Goal: Task Accomplishment & Management: Manage account settings

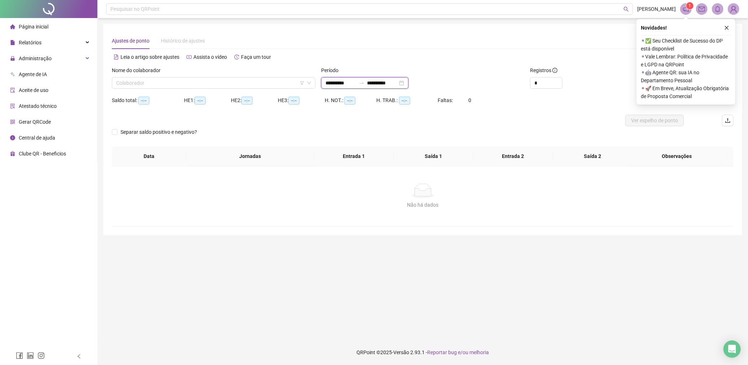
click at [340, 84] on input "**********" at bounding box center [341, 83] width 30 height 8
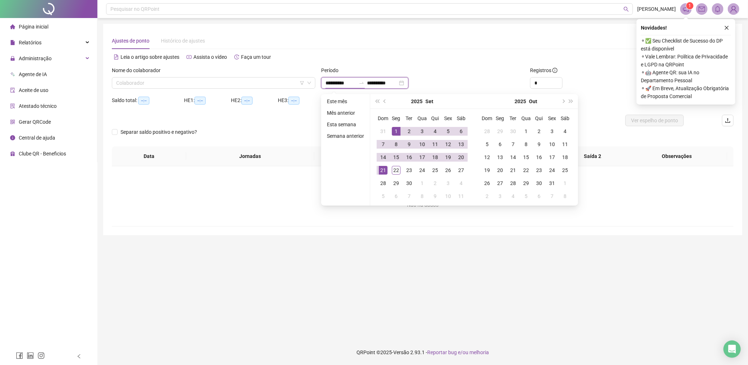
type input "**********"
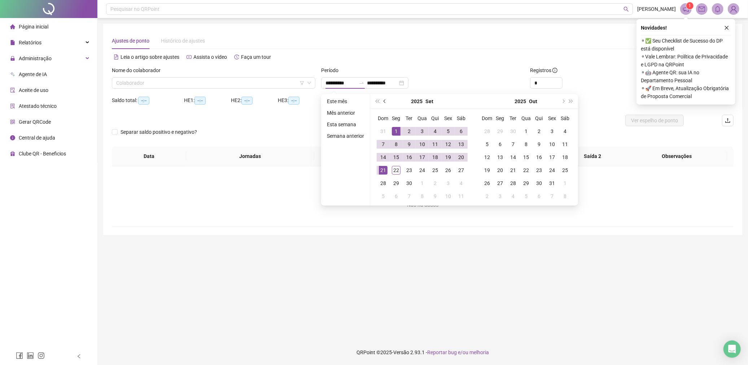
click at [385, 100] on span "prev-year" at bounding box center [386, 102] width 4 height 4
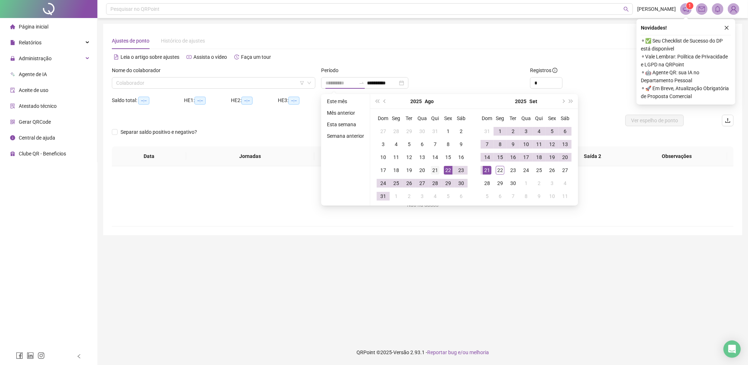
type input "**********"
click at [437, 170] on div "21" at bounding box center [435, 170] width 9 height 9
type input "**********"
click at [564, 159] on div "20" at bounding box center [565, 157] width 9 height 9
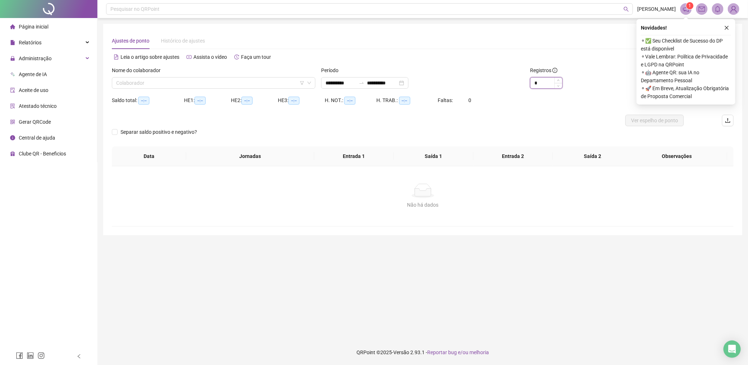
click at [541, 85] on input "*" at bounding box center [546, 83] width 32 height 11
click at [542, 85] on input "*" at bounding box center [546, 83] width 32 height 11
type input "*"
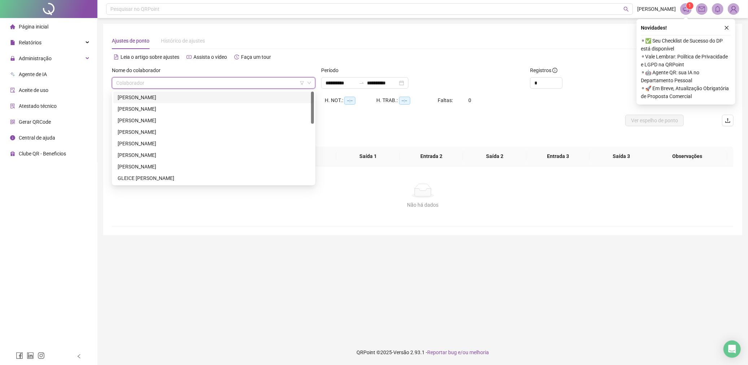
click at [213, 84] on input "search" at bounding box center [210, 83] width 188 height 11
click at [216, 99] on div "CAROLINE GARCIA SANTOS MELO" at bounding box center [214, 97] width 192 height 8
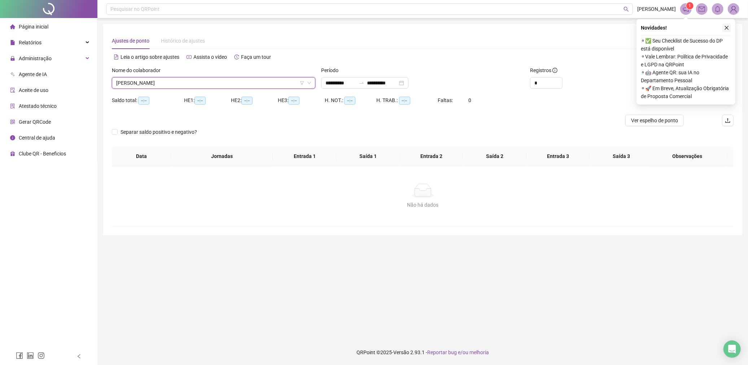
click at [730, 28] on button "button" at bounding box center [726, 27] width 9 height 9
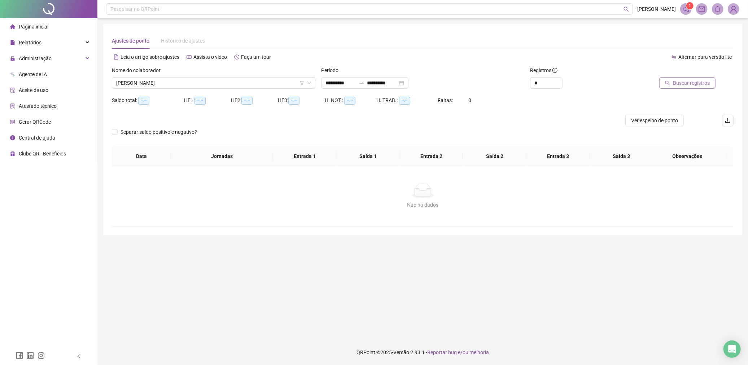
click at [669, 84] on icon "search" at bounding box center [667, 82] width 5 height 5
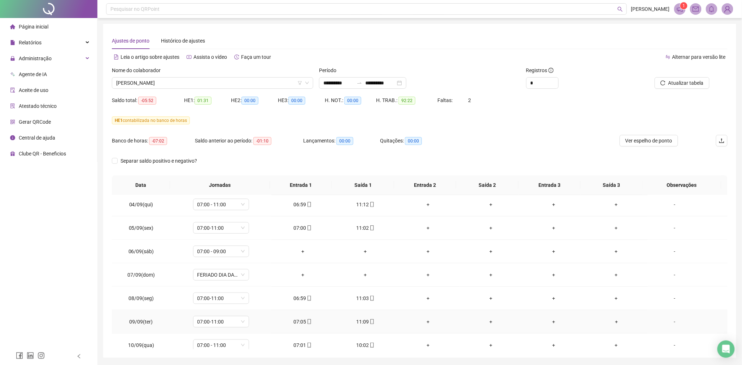
scroll to position [320, 0]
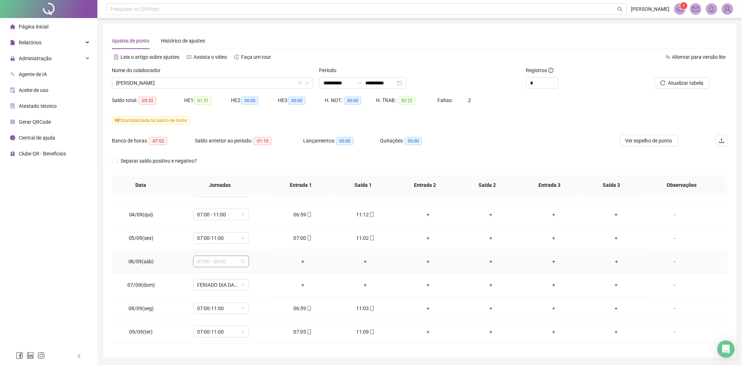
click at [245, 262] on div "07:00 - 09:00" at bounding box center [221, 262] width 56 height 12
drag, startPoint x: 203, startPoint y: 332, endPoint x: 219, endPoint y: 336, distance: 17.0
click at [203, 333] on div "Folga compensatória" at bounding box center [232, 333] width 61 height 8
click at [255, 244] on span "Sim" at bounding box center [254, 243] width 8 height 8
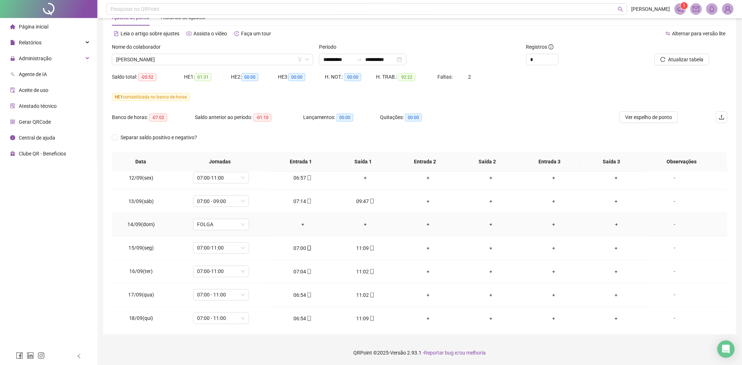
scroll to position [454, 0]
click at [211, 61] on span "CAROLINE GARCIA SANTOS MELO" at bounding box center [212, 59] width 193 height 11
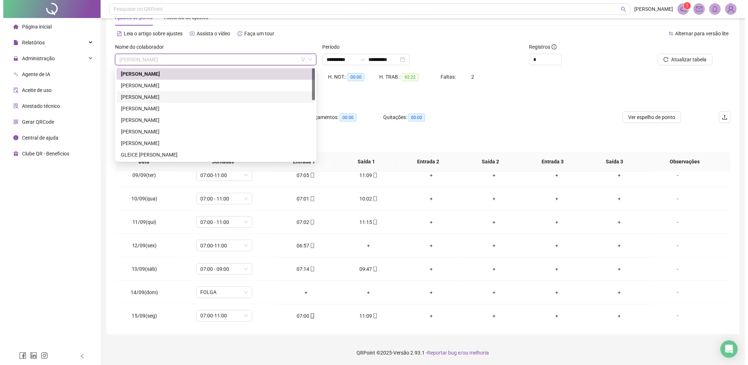
scroll to position [0, 0]
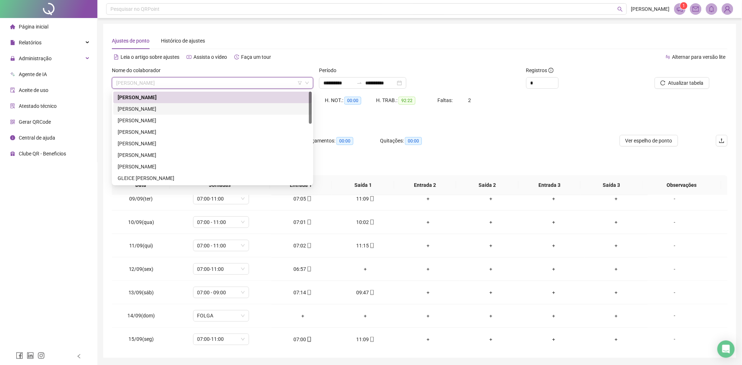
click at [207, 106] on div "CHERLES DA SILVA CAVALCANTE" at bounding box center [213, 109] width 190 height 8
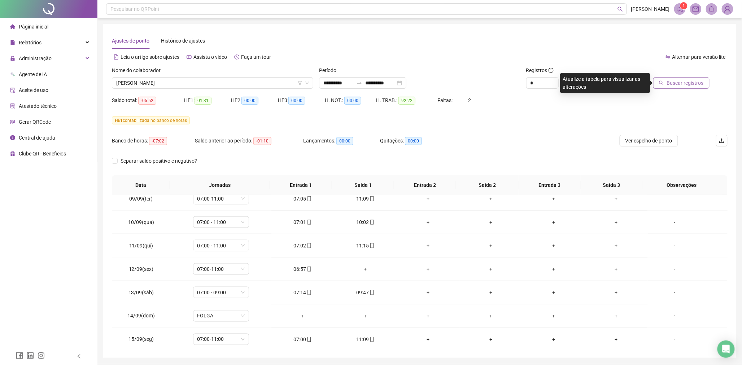
click at [669, 87] on span "Buscar registros" at bounding box center [685, 83] width 37 height 8
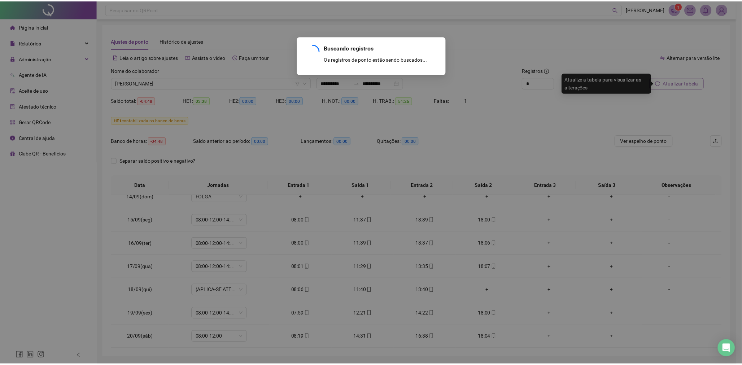
scroll to position [57, 0]
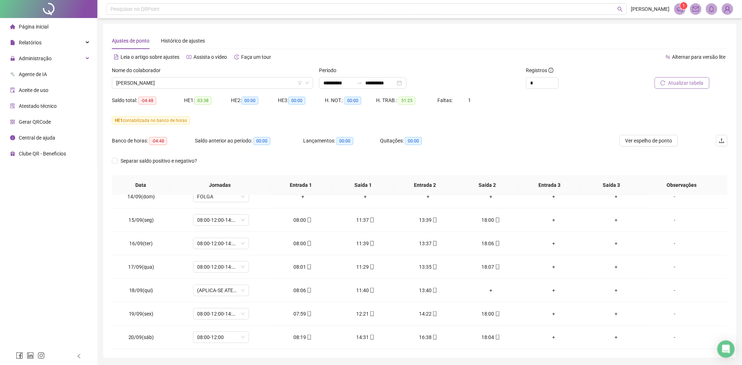
click at [678, 85] on span "Atualizar tabela" at bounding box center [685, 83] width 35 height 8
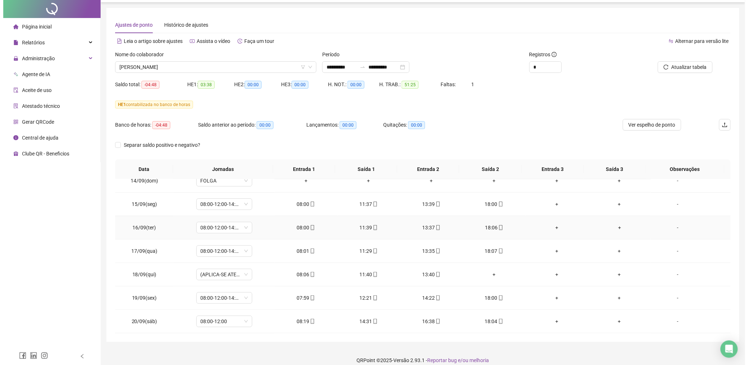
scroll to position [23, 0]
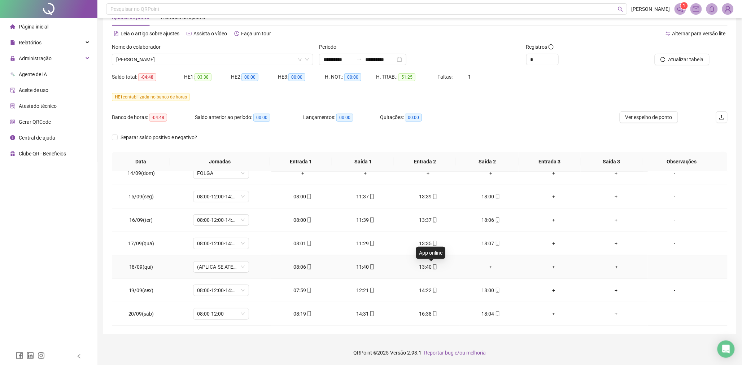
click at [432, 266] on icon "mobile" at bounding box center [434, 267] width 5 height 5
type input "**********"
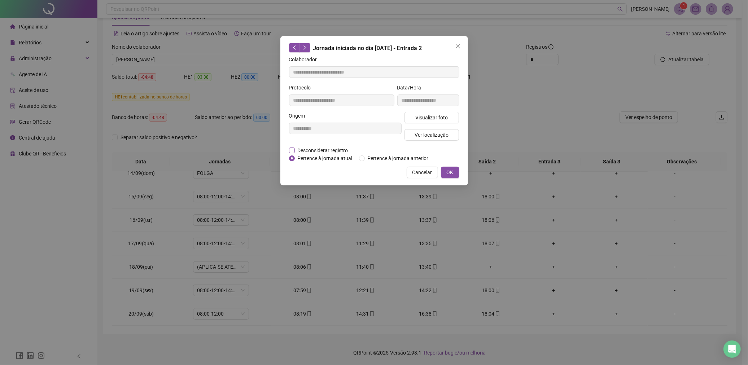
click at [295, 149] on span "Desconsiderar registro" at bounding box center [323, 151] width 56 height 8
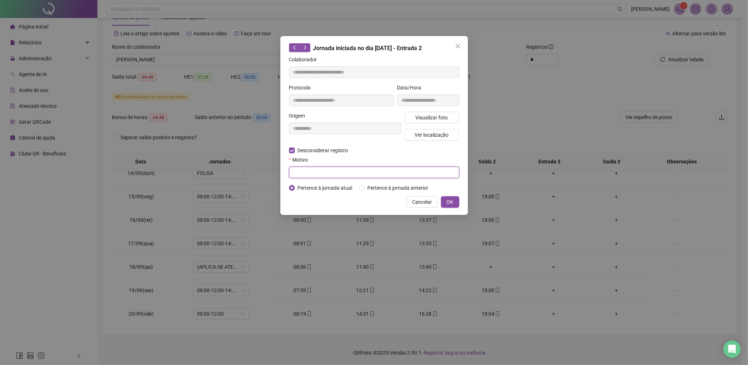
click at [322, 177] on input "text" at bounding box center [374, 173] width 170 height 12
type input "**********"
click at [448, 200] on span "OK" at bounding box center [450, 202] width 7 height 8
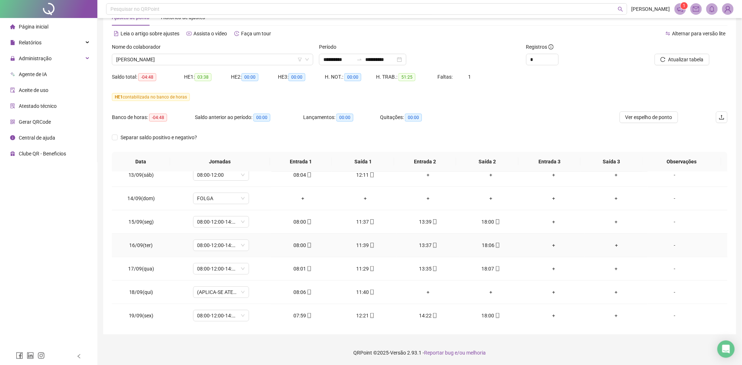
scroll to position [0, 0]
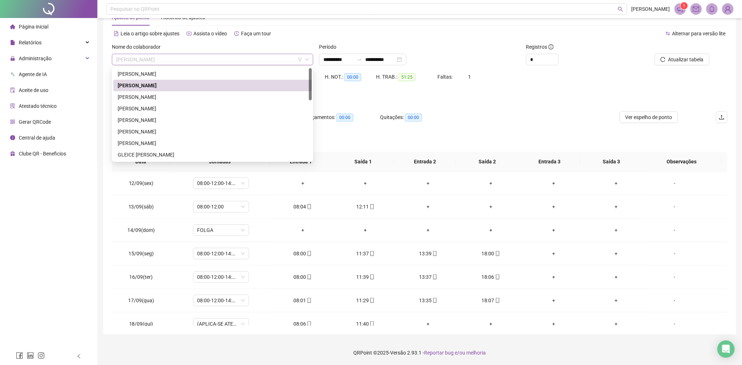
click at [171, 62] on span "CHERLES DA SILVA CAVALCANTE" at bounding box center [212, 59] width 193 height 11
click at [168, 152] on div "GLEICE KELLY PEREIRA DOS SANTOS" at bounding box center [213, 155] width 190 height 8
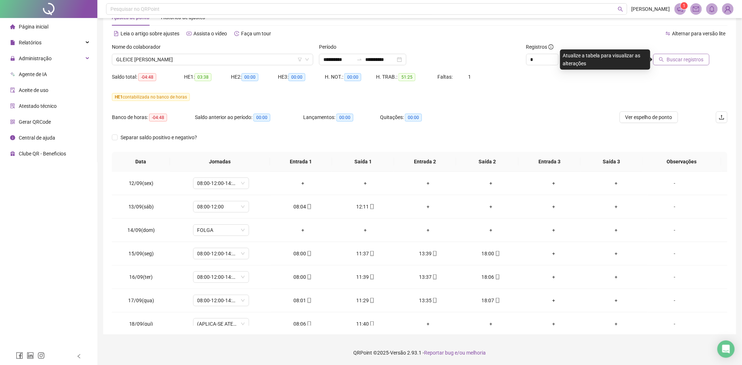
click at [693, 61] on span "Buscar registros" at bounding box center [685, 60] width 37 height 8
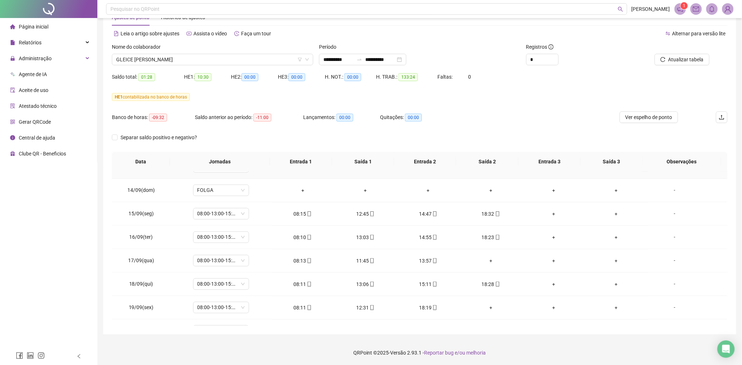
scroll to position [574, 0]
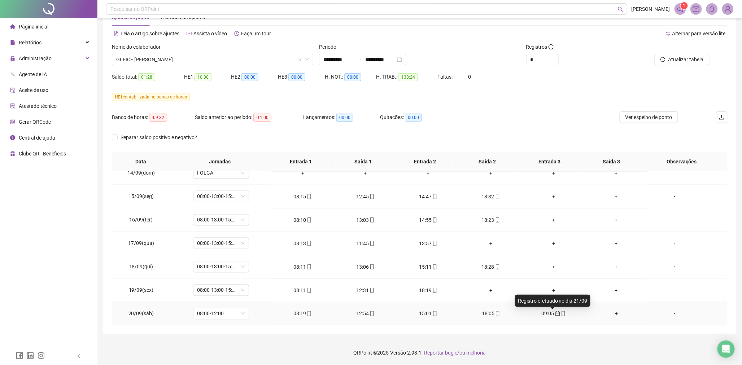
click at [555, 311] on icon "calendar" at bounding box center [557, 313] width 5 height 5
type input "**********"
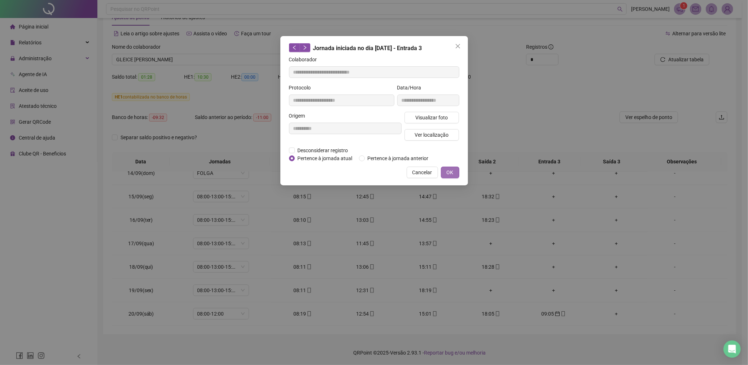
click at [455, 172] on button "OK" at bounding box center [450, 173] width 18 height 12
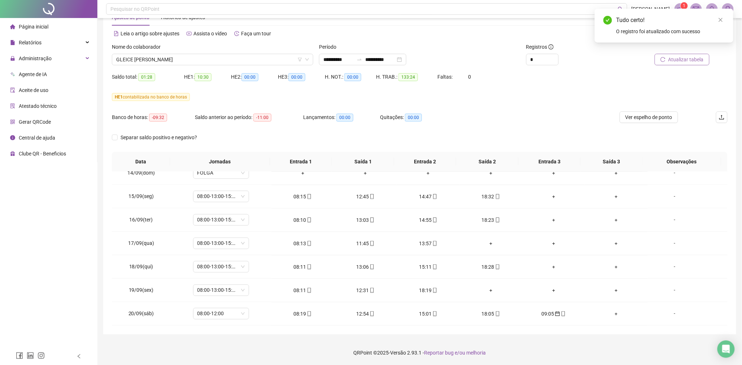
click at [680, 60] on span "Atualizar tabela" at bounding box center [685, 60] width 35 height 8
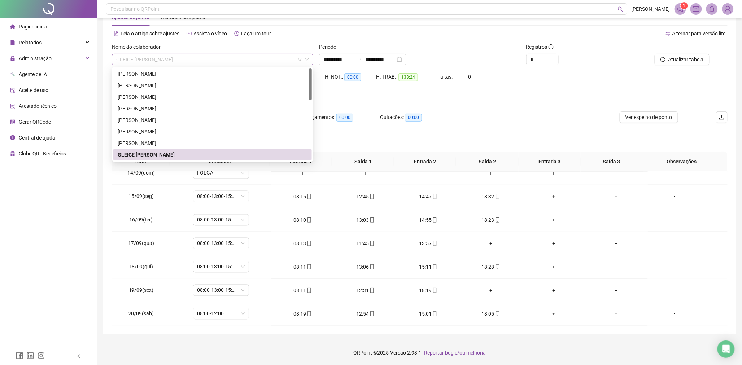
click at [214, 58] on span "GLEICE KELLY PEREIRA DOS SANTOS" at bounding box center [212, 59] width 193 height 11
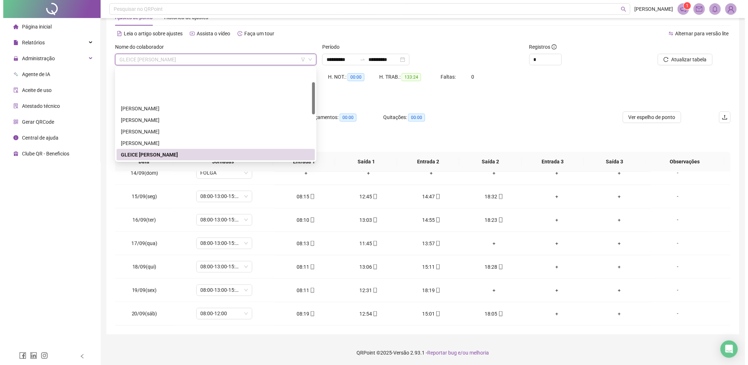
scroll to position [40, 0]
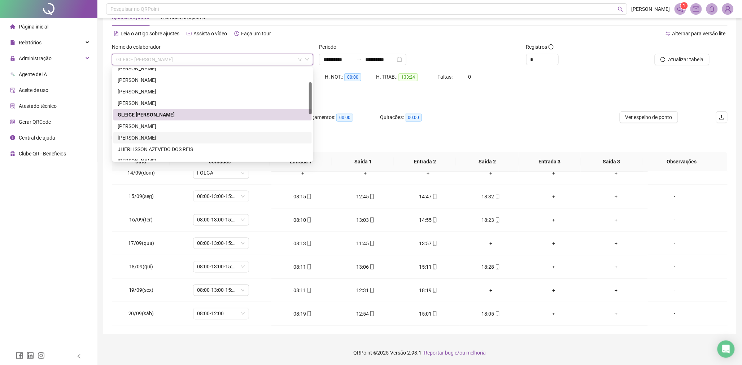
click at [181, 139] on div "HELIEDSON SILVA FRANCA" at bounding box center [213, 138] width 190 height 8
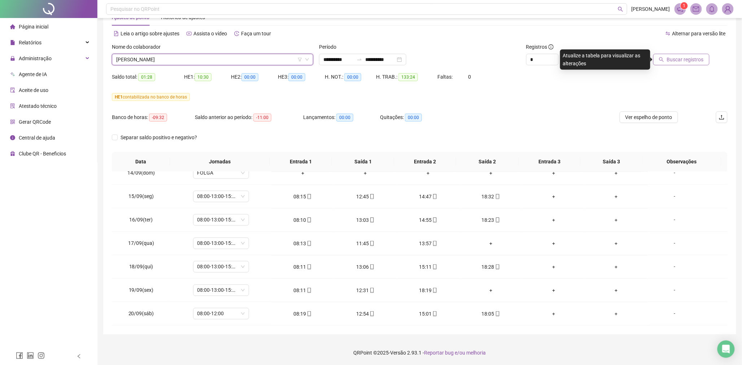
click at [689, 64] on button "Buscar registros" at bounding box center [681, 60] width 56 height 12
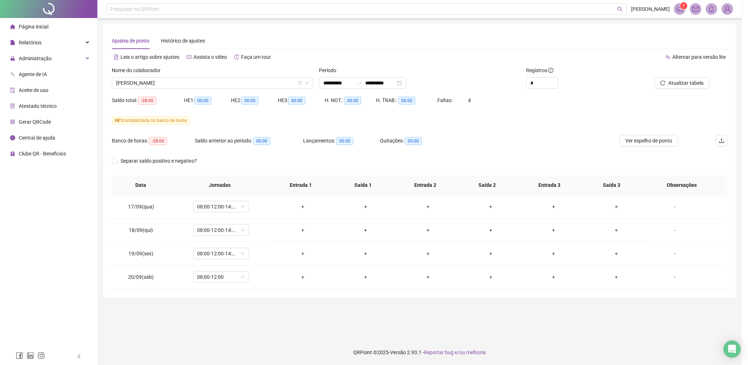
scroll to position [0, 0]
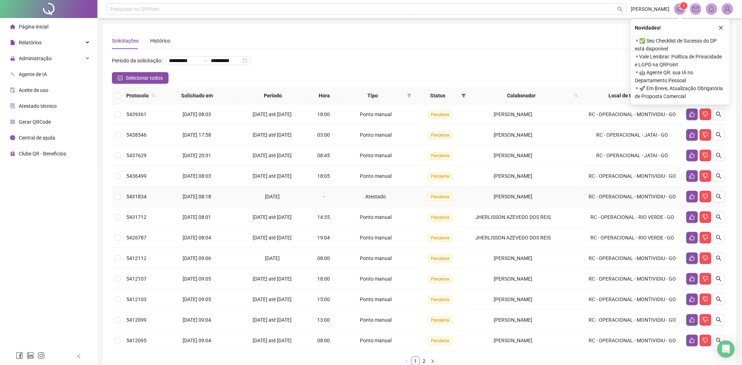
drag, startPoint x: 463, startPoint y: 214, endPoint x: 349, endPoint y: 70, distance: 184.5
click at [350, 69] on div "**********" at bounding box center [420, 63] width 616 height 17
click at [720, 117] on icon "search" at bounding box center [718, 114] width 5 height 5
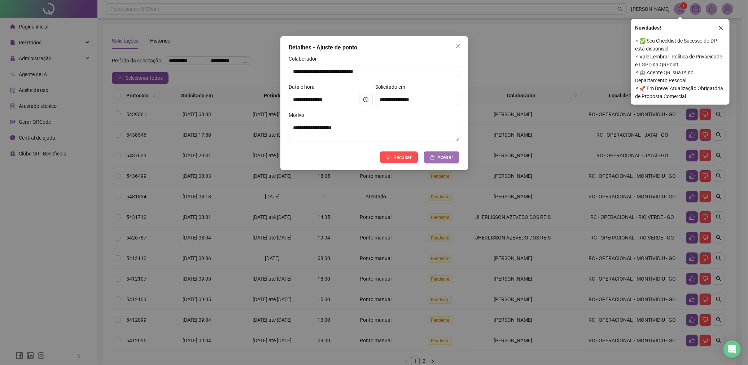
click at [450, 160] on span "Aceitar" at bounding box center [446, 157] width 16 height 8
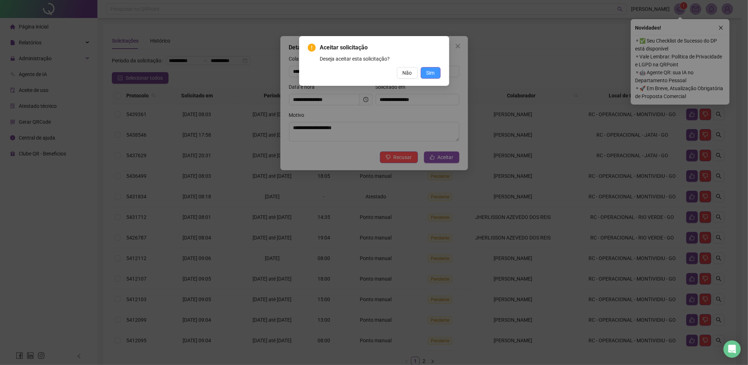
click at [429, 71] on span "Sim" at bounding box center [431, 73] width 8 height 8
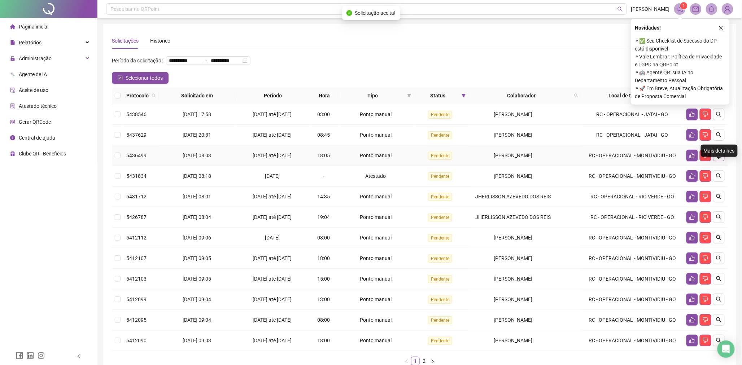
click at [717, 158] on icon "search" at bounding box center [718, 155] width 5 height 5
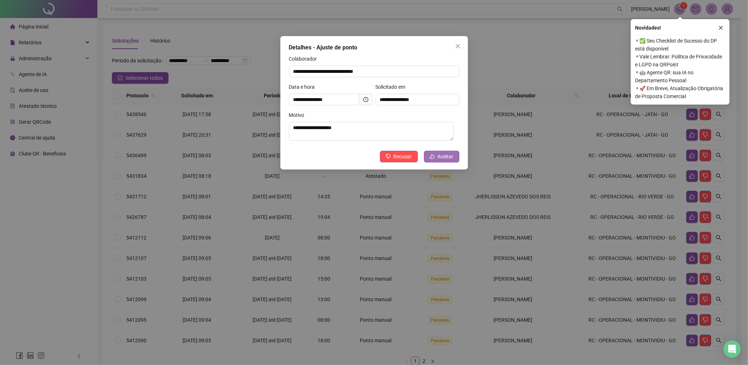
click at [434, 159] on icon "like" at bounding box center [432, 156] width 5 height 5
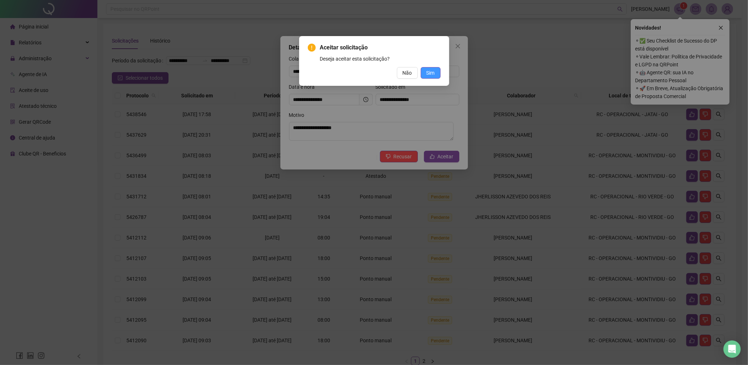
click at [440, 74] on button "Sim" at bounding box center [431, 73] width 20 height 12
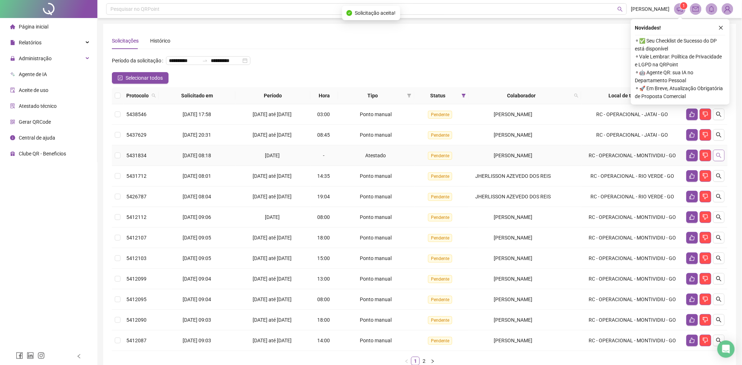
click at [719, 158] on icon "search" at bounding box center [719, 156] width 6 height 6
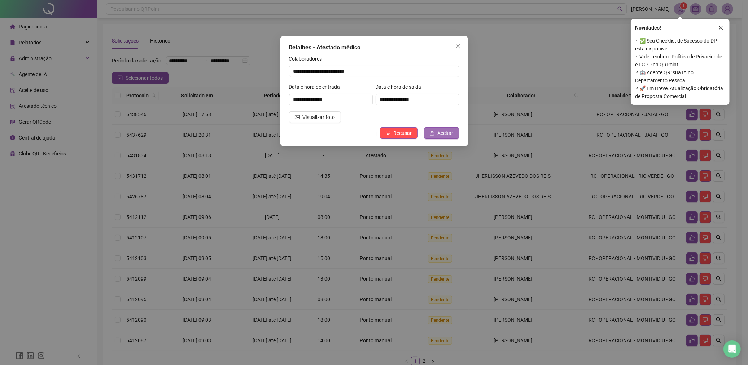
click at [438, 132] on span "Aceitar" at bounding box center [446, 133] width 16 height 8
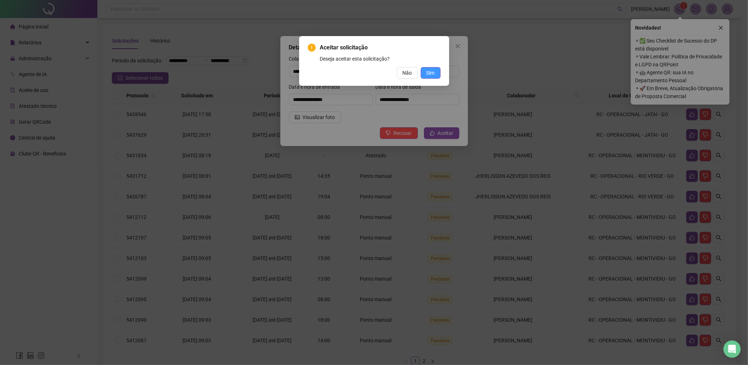
drag, startPoint x: 432, startPoint y: 74, endPoint x: 438, endPoint y: 73, distance: 6.6
click at [432, 74] on span "Sim" at bounding box center [431, 73] width 8 height 8
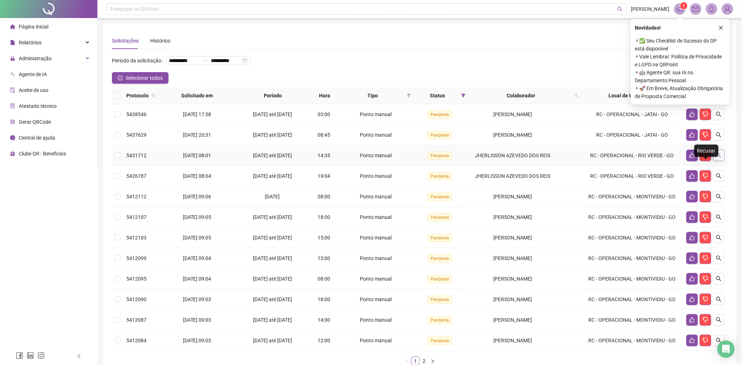
click at [715, 161] on button "button" at bounding box center [719, 156] width 12 height 12
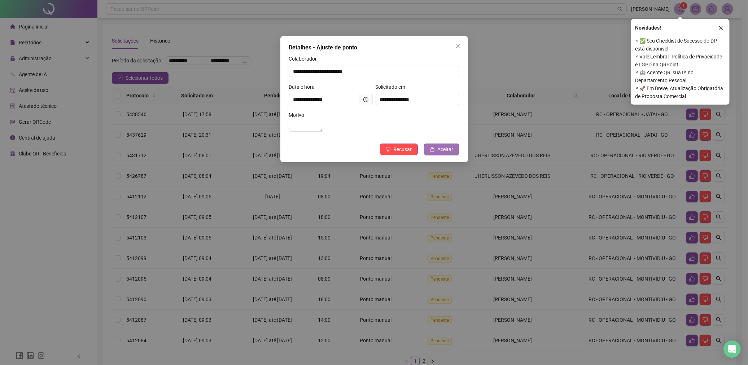
click at [445, 153] on span "Aceitar" at bounding box center [446, 149] width 16 height 8
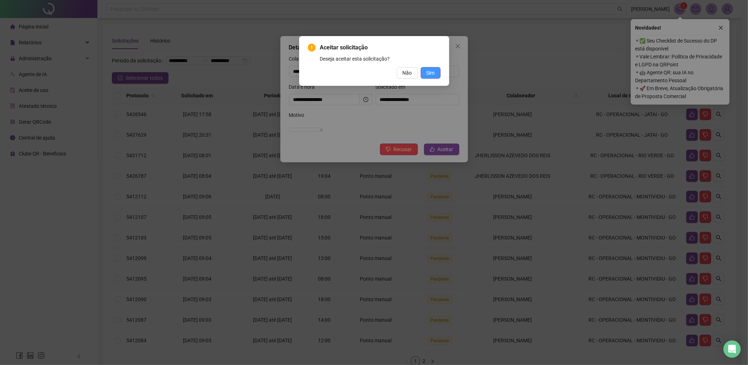
click at [436, 70] on button "Sim" at bounding box center [431, 73] width 20 height 12
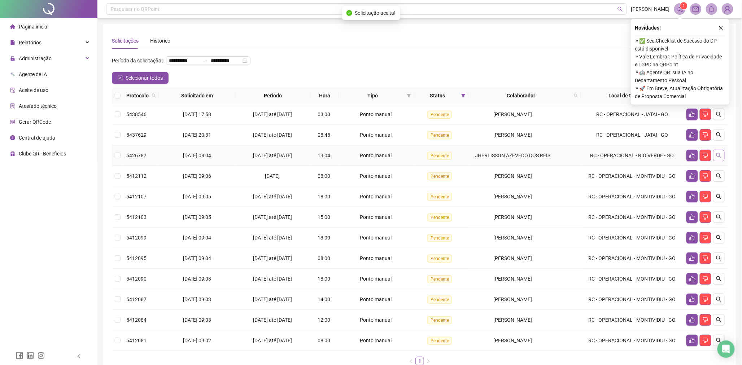
click at [716, 161] on button "button" at bounding box center [719, 156] width 12 height 12
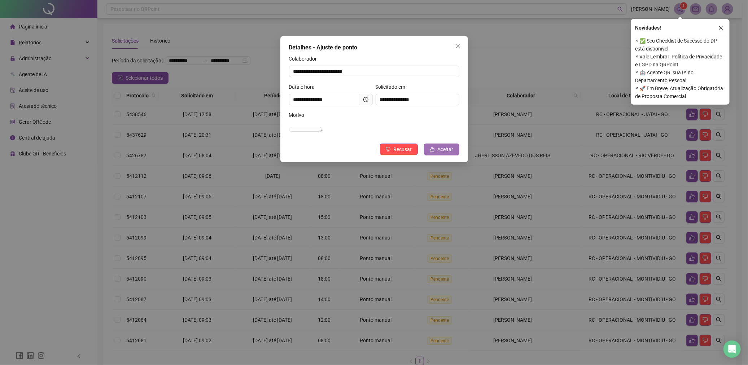
click at [444, 153] on span "Aceitar" at bounding box center [446, 149] width 16 height 8
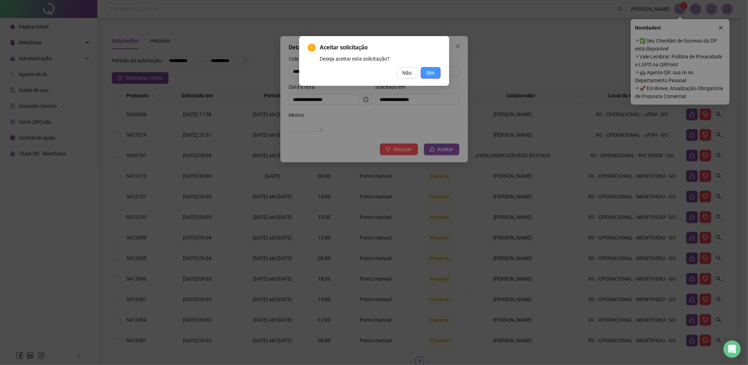
click at [437, 71] on button "Sim" at bounding box center [431, 73] width 20 height 12
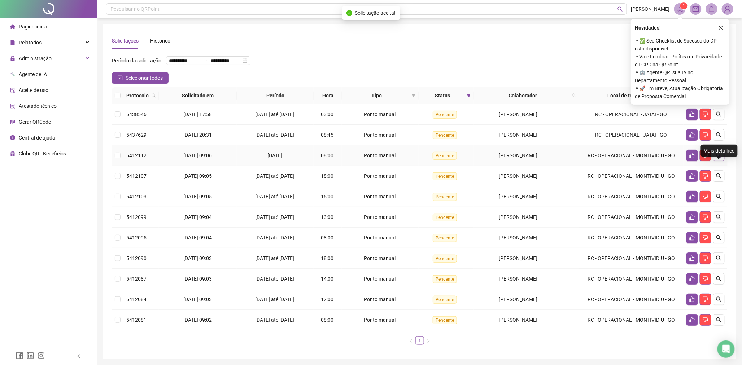
click at [719, 158] on icon "search" at bounding box center [719, 156] width 6 height 6
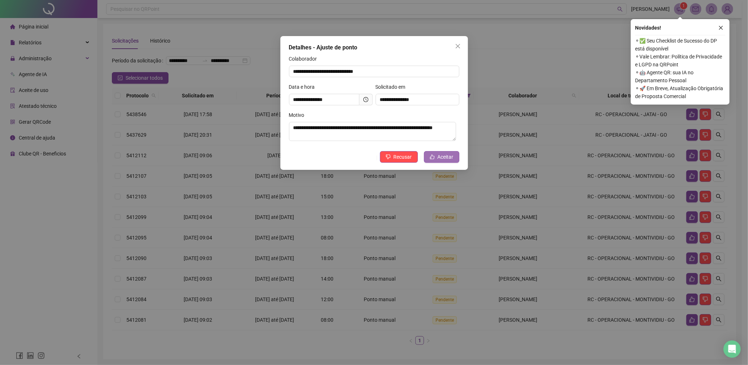
click at [443, 153] on span "Aceitar" at bounding box center [446, 157] width 16 height 8
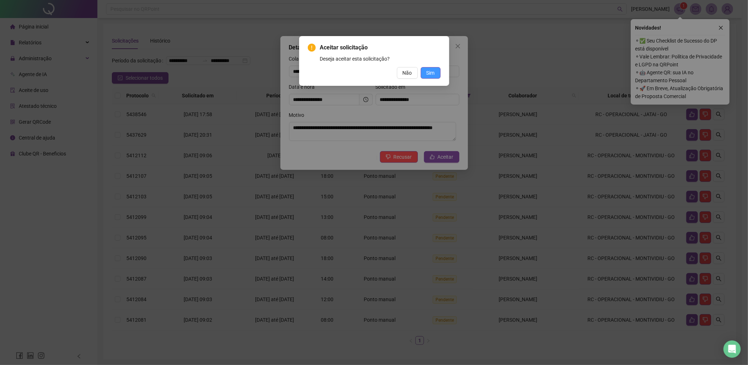
click at [427, 73] on span "Sim" at bounding box center [431, 73] width 8 height 8
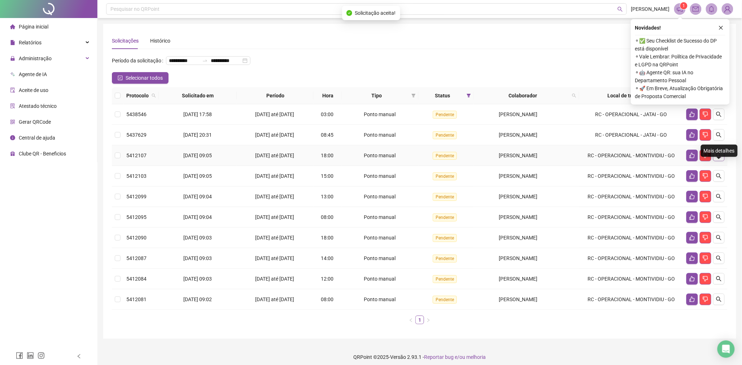
click at [722, 161] on button "button" at bounding box center [719, 156] width 12 height 12
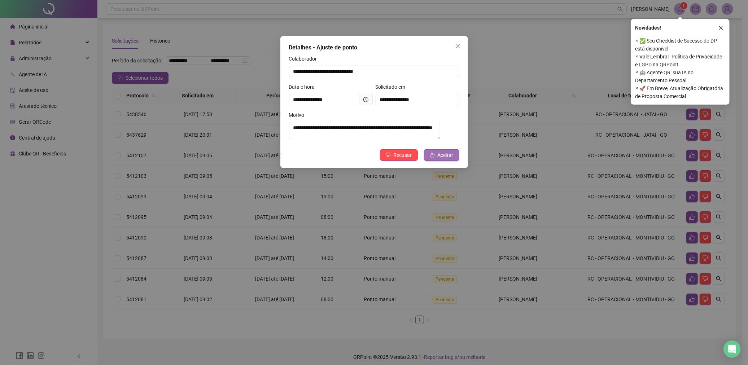
click at [447, 154] on span "Aceitar" at bounding box center [446, 155] width 16 height 8
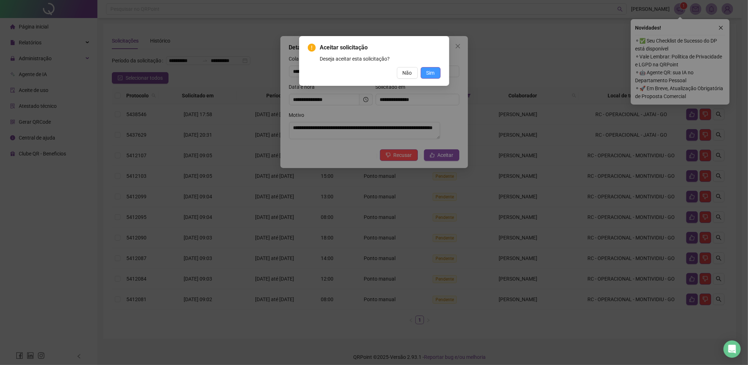
click at [437, 69] on button "Sim" at bounding box center [431, 73] width 20 height 12
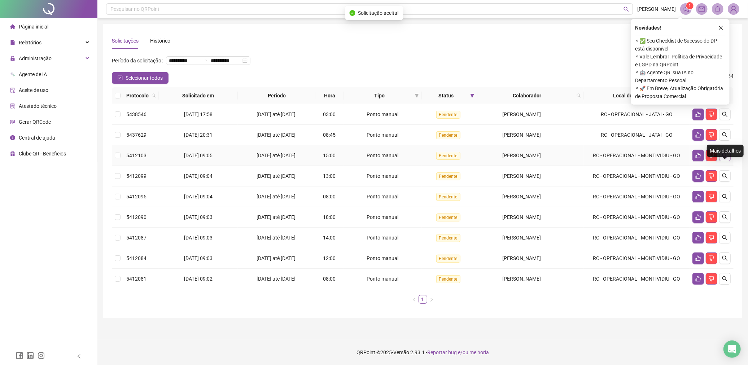
click at [722, 161] on button "button" at bounding box center [725, 156] width 12 height 12
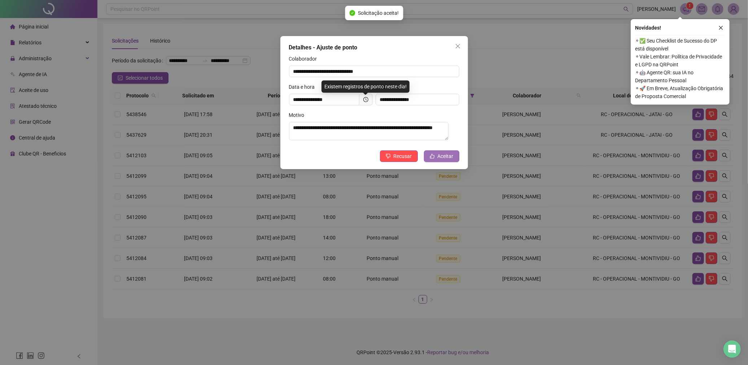
click at [450, 157] on span "Aceitar" at bounding box center [446, 156] width 16 height 8
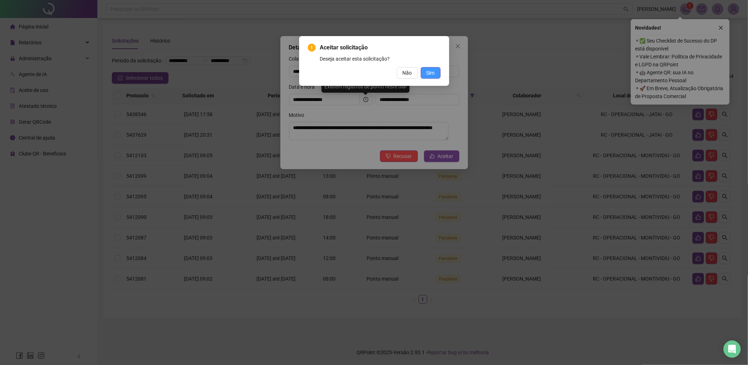
click at [423, 75] on button "Sim" at bounding box center [431, 73] width 20 height 12
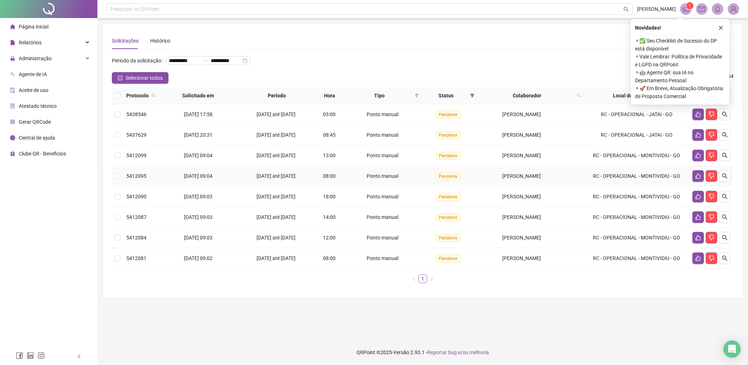
click at [114, 185] on td at bounding box center [118, 176] width 12 height 21
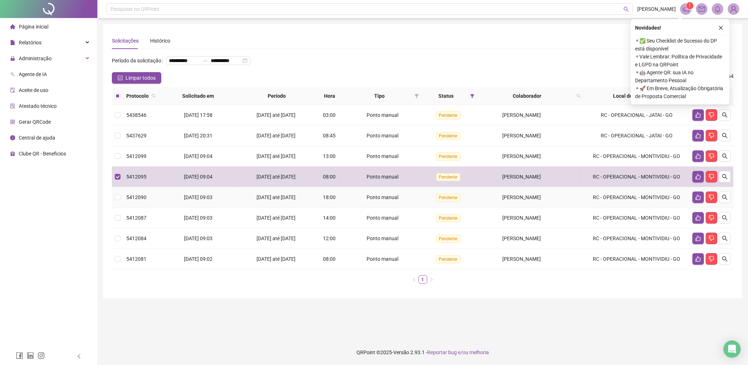
click at [118, 203] on td at bounding box center [118, 197] width 12 height 21
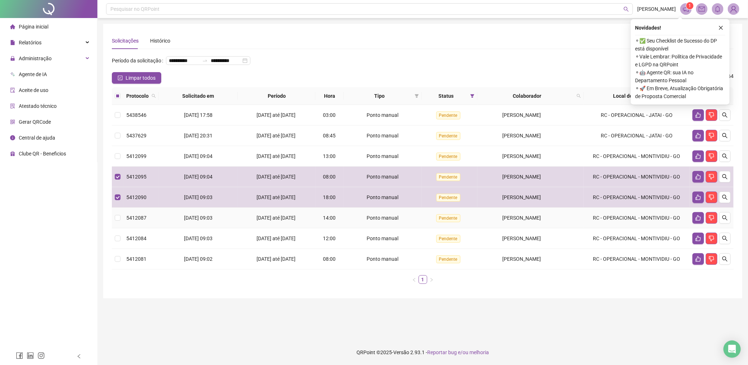
drag, startPoint x: 118, startPoint y: 225, endPoint x: 119, endPoint y: 235, distance: 9.4
click at [118, 222] on label at bounding box center [118, 218] width 6 height 8
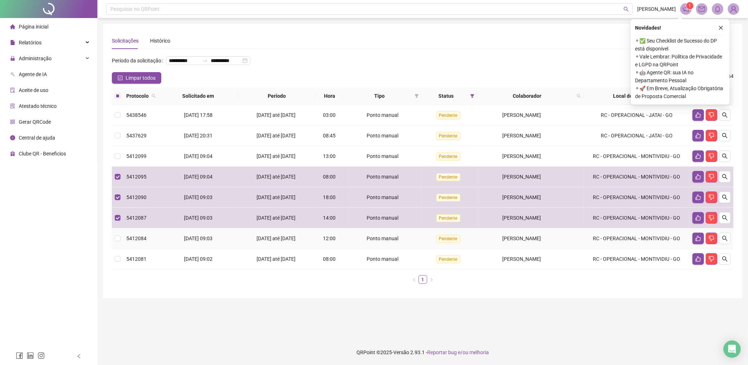
click at [120, 245] on td at bounding box center [118, 238] width 12 height 21
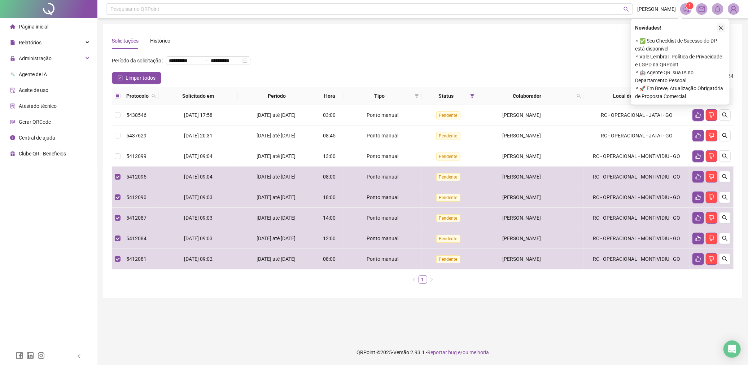
click at [719, 26] on icon "close" at bounding box center [720, 27] width 5 height 5
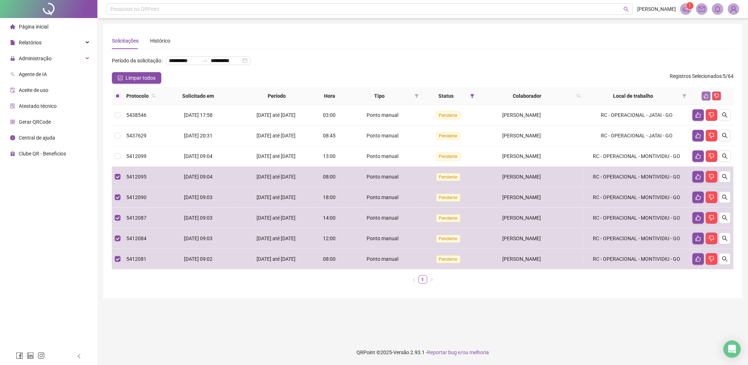
click at [706, 99] on icon "like" at bounding box center [706, 95] width 5 height 5
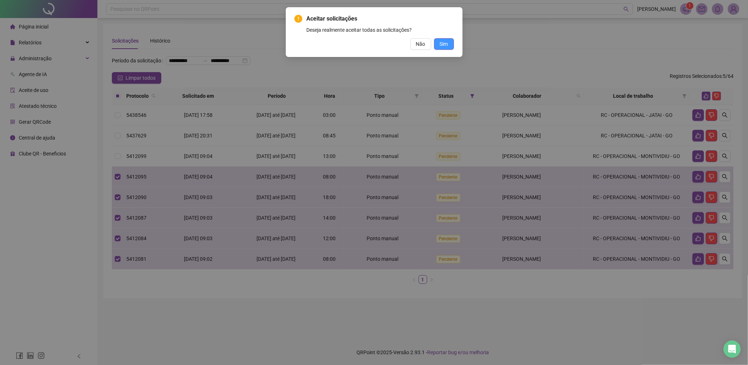
click at [450, 42] on button "Sim" at bounding box center [444, 44] width 20 height 12
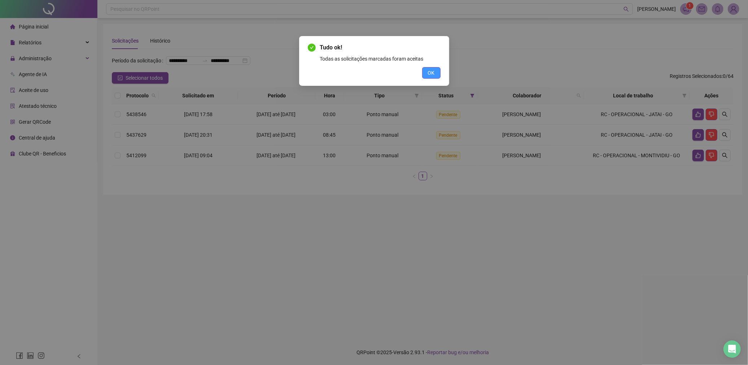
click at [430, 75] on span "OK" at bounding box center [431, 73] width 7 height 8
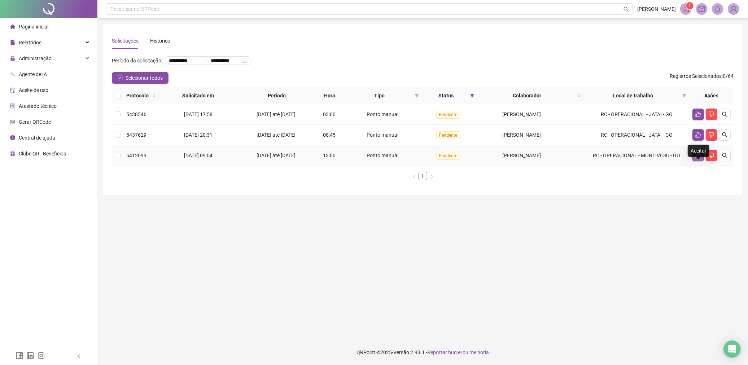
click at [699, 161] on button "button" at bounding box center [699, 156] width 12 height 12
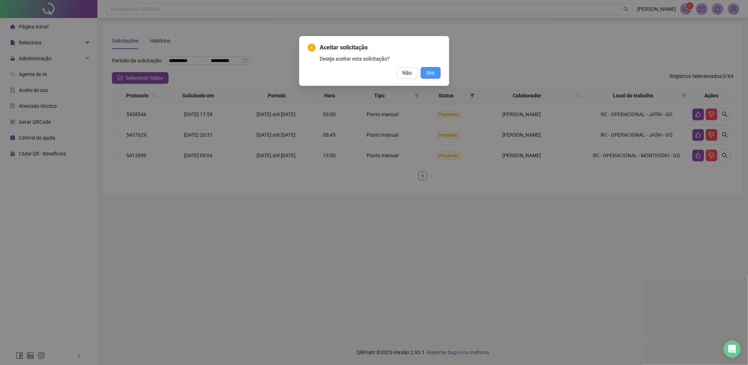
click at [430, 73] on span "Sim" at bounding box center [431, 73] width 8 height 8
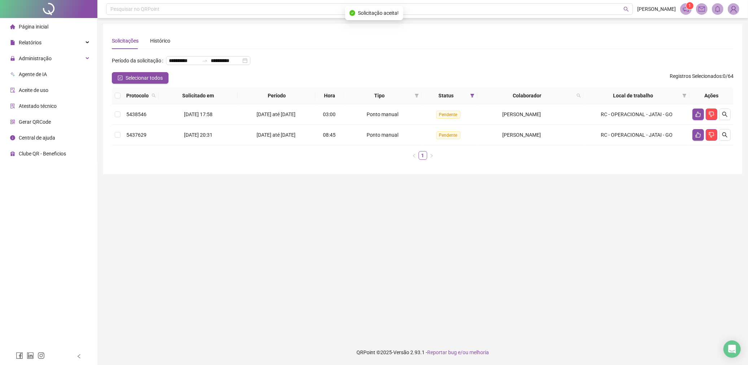
click at [503, 187] on main "**********" at bounding box center [422, 179] width 639 height 310
